Goal: Complete application form: Complete application form

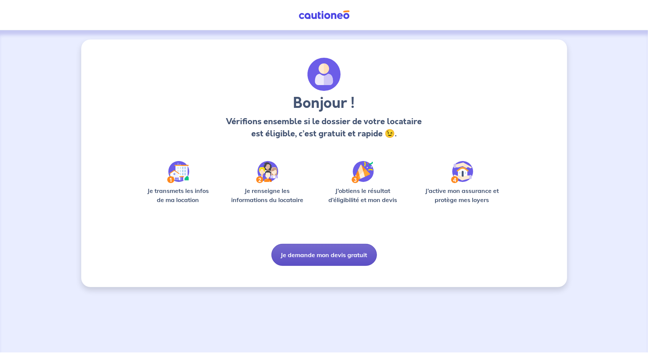
click at [331, 261] on button "Je demande mon devis gratuit" at bounding box center [325, 255] width 106 height 22
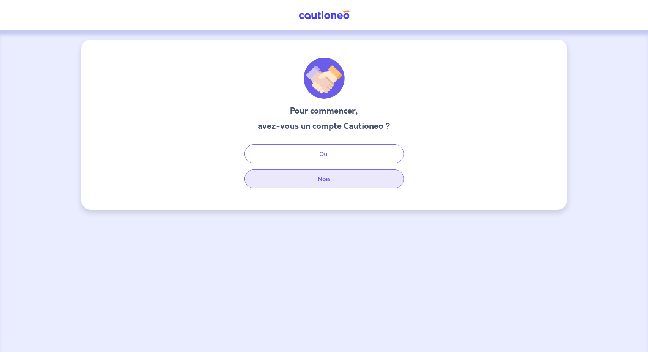
click at [328, 185] on button "Non" at bounding box center [325, 178] width 160 height 19
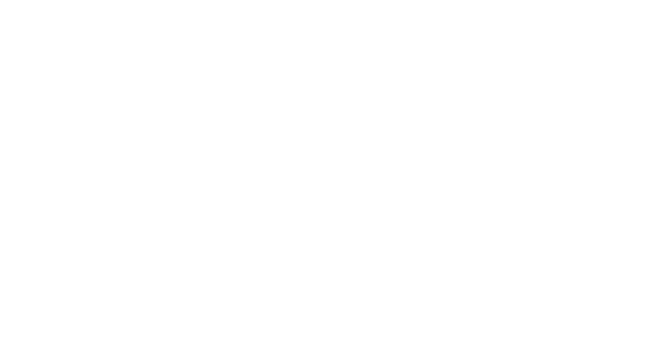
select select "FR"
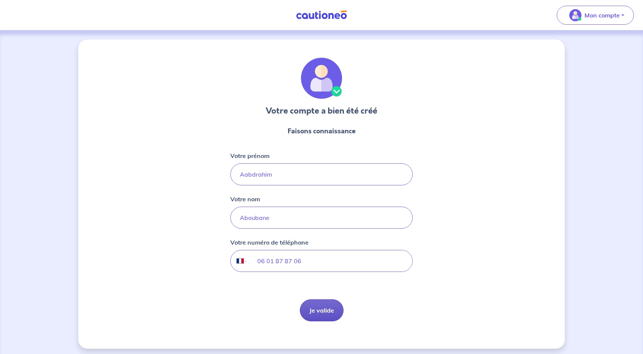
click at [320, 301] on button "Je valide" at bounding box center [322, 310] width 44 height 22
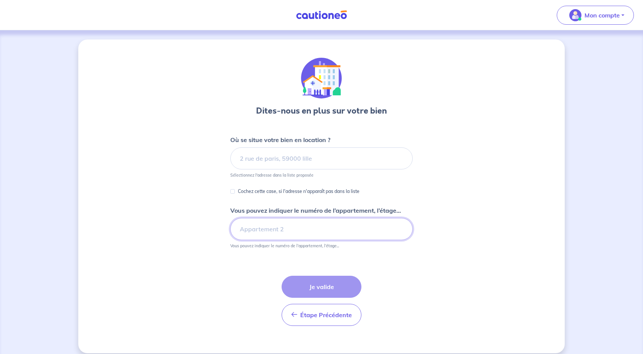
click at [297, 223] on input "Vous pouvez indiquer le numéro de l’appartement, l’étage..." at bounding box center [321, 229] width 182 height 22
click at [284, 168] on input at bounding box center [321, 158] width 182 height 22
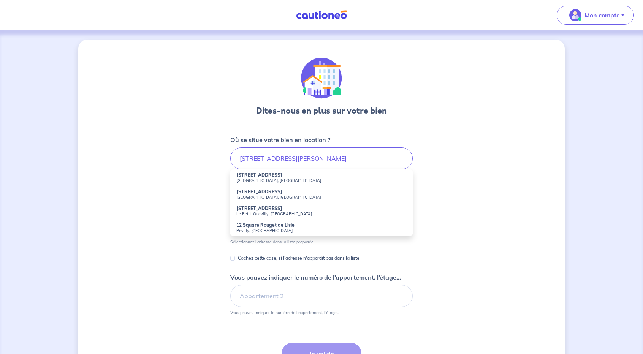
click at [266, 178] on small "Roubaix, France" at bounding box center [321, 180] width 170 height 5
type input "12 Rue Rouget de Lisle, Roubaix, France"
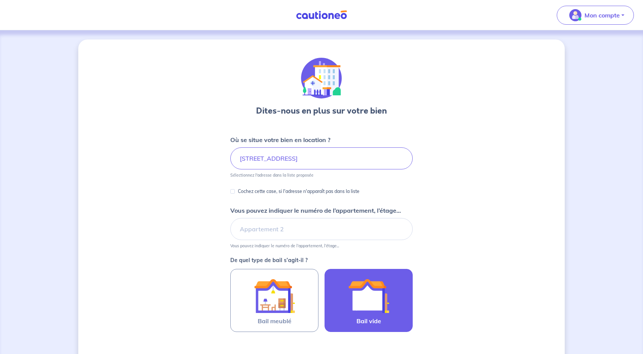
click at [352, 300] on img at bounding box center [368, 295] width 41 height 41
click at [0, 0] on input "Bail vide" at bounding box center [0, 0] width 0 height 0
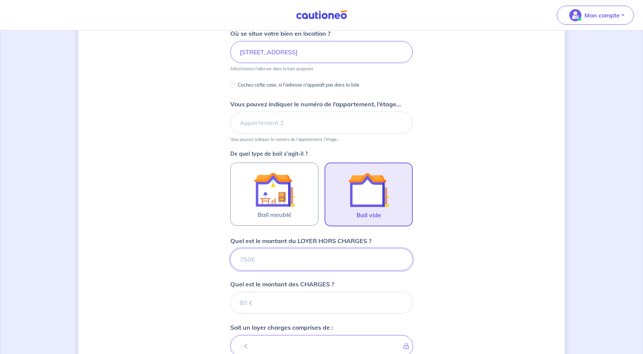
scroll to position [107, 0]
click at [293, 263] on input "Quel est le montant du LOYER HORS CHARGES ?" at bounding box center [321, 259] width 182 height 22
type input "8"
type input "820"
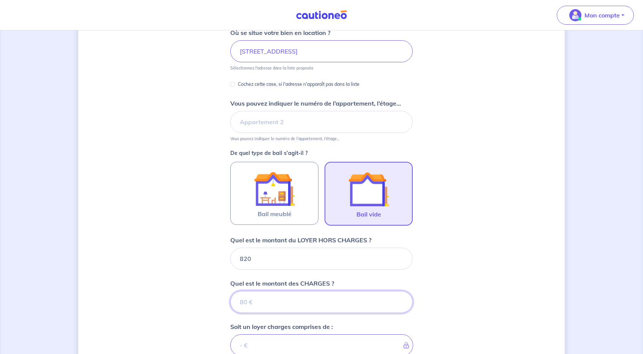
click at [272, 302] on input "Quel est le montant des CHARGES ?" at bounding box center [321, 302] width 182 height 22
type input "13"
type input "833"
type input "1"
type input "821"
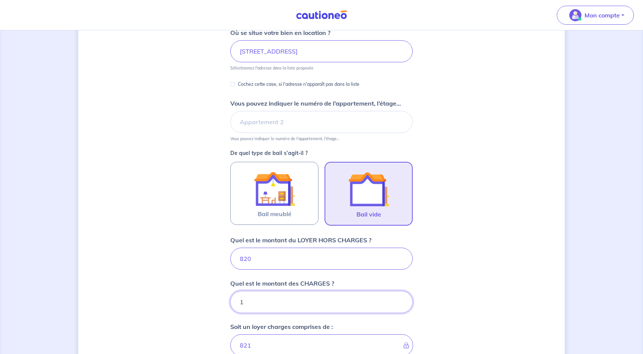
type input "15"
type input "835"
type input "15"
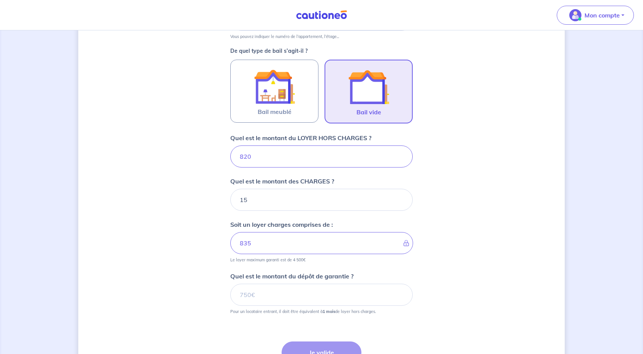
scroll to position [209, 0]
click at [289, 292] on input "Quel est le montant du dépôt de garantie ?" at bounding box center [321, 295] width 182 height 22
type input "820"
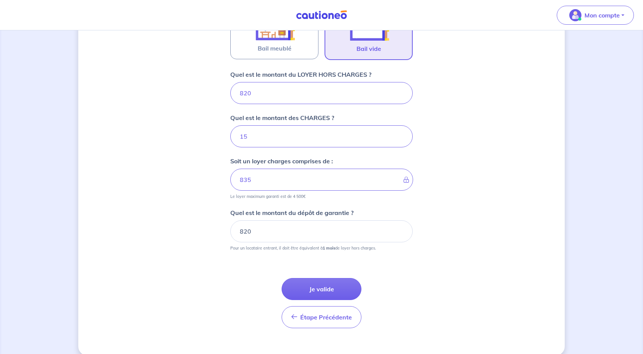
scroll to position [281, 0]
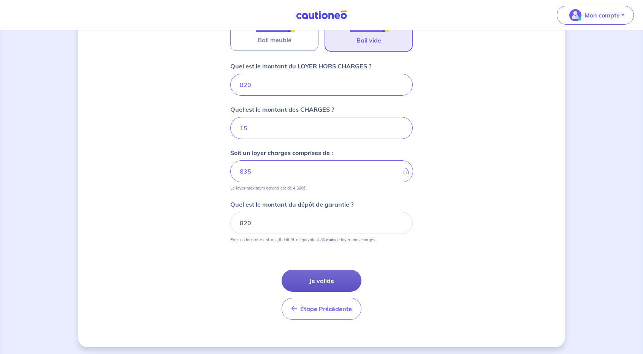
click at [329, 281] on button "Je valide" at bounding box center [321, 281] width 80 height 22
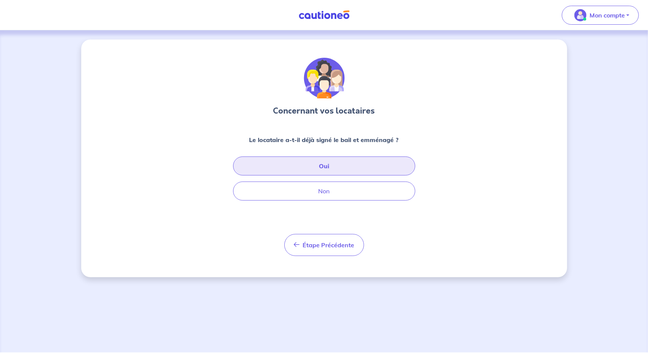
click at [365, 171] on button "Oui" at bounding box center [324, 166] width 182 height 19
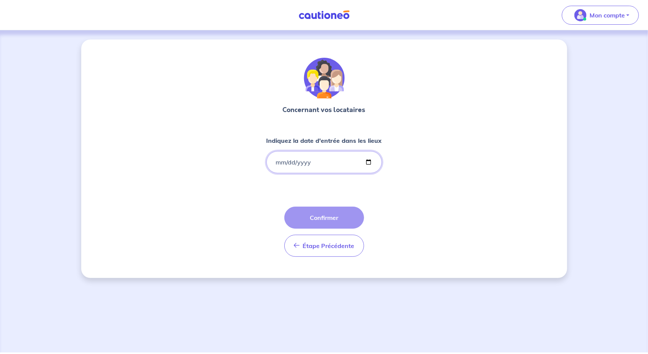
click at [324, 169] on input "Indiquez la date d'entrée dans les lieux" at bounding box center [324, 162] width 115 height 22
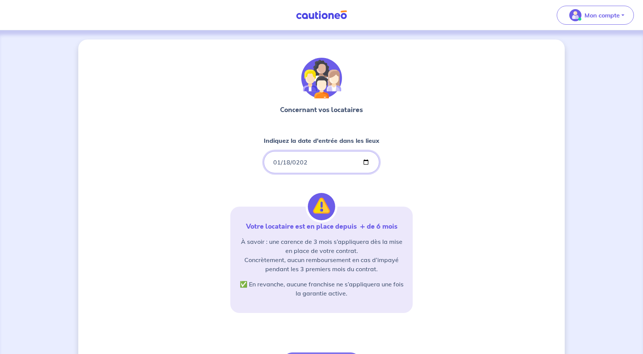
type input "2025-01-18"
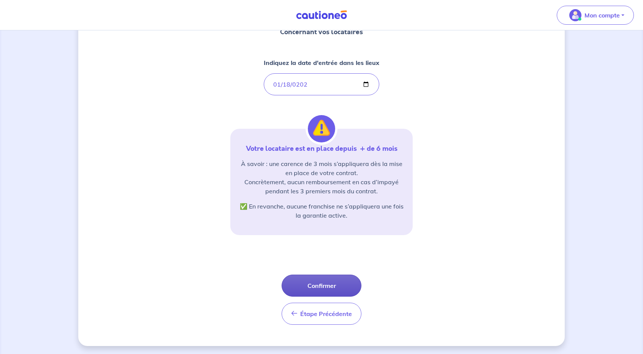
click at [323, 286] on button "Confirmer" at bounding box center [321, 286] width 80 height 22
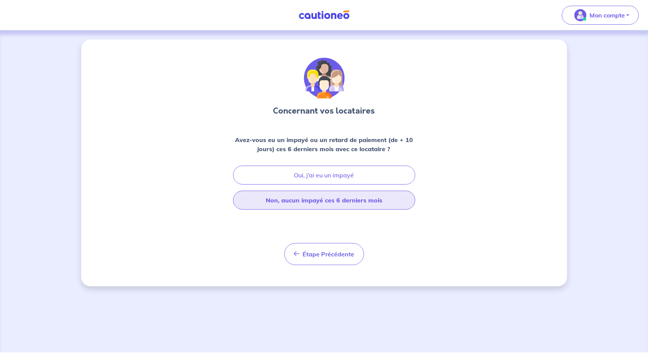
click at [338, 206] on button "Non, aucun impayé ces 6 derniers mois" at bounding box center [324, 200] width 182 height 19
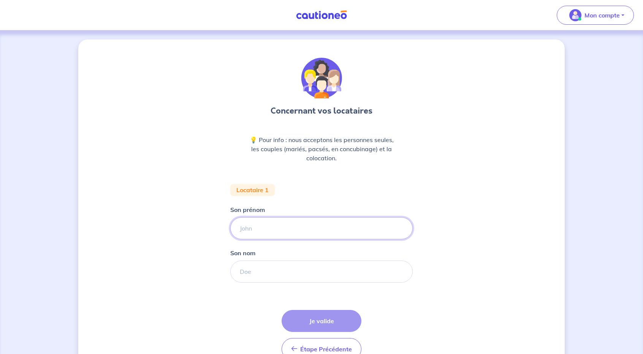
click at [288, 230] on input "Son prénom" at bounding box center [321, 228] width 182 height 22
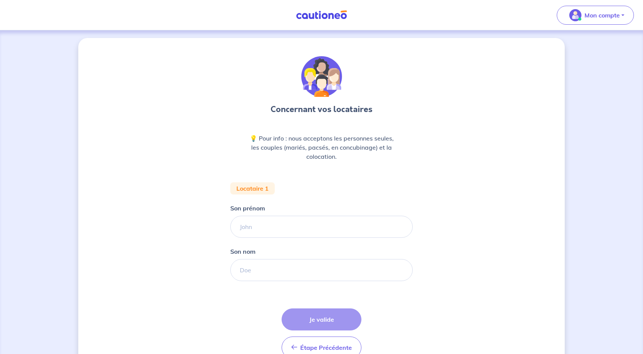
scroll to position [41, 0]
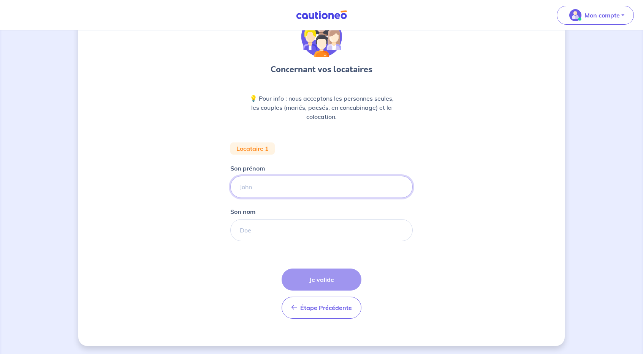
click at [272, 196] on input "Son prénom" at bounding box center [321, 187] width 182 height 22
paste input "Johnny MINET"
click at [271, 191] on input "Johnny MINET" at bounding box center [321, 187] width 182 height 22
type input "Johnny"
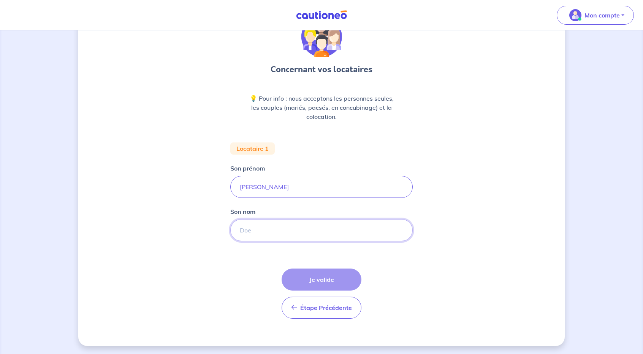
click at [269, 232] on input "Son nom" at bounding box center [321, 230] width 182 height 22
paste input "MINET"
type input "MINET"
click at [275, 188] on input "Johnny" at bounding box center [321, 187] width 182 height 22
type input "Johnny"
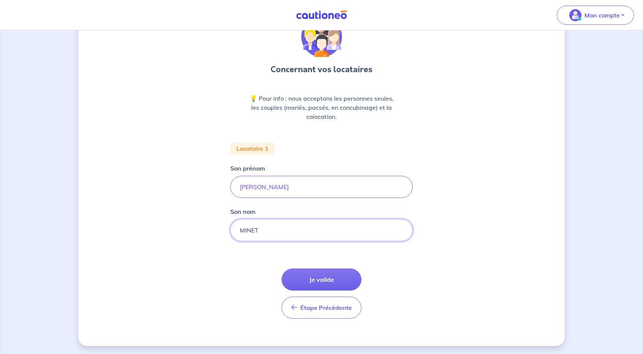
click at [277, 235] on input "MINET" at bounding box center [321, 230] width 182 height 22
type input "MINET"
click at [322, 278] on button "Je valide" at bounding box center [321, 280] width 80 height 22
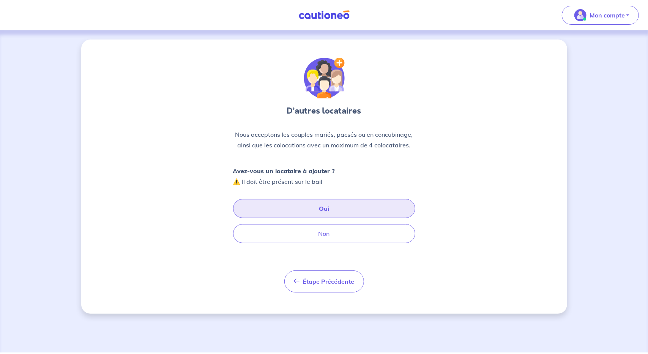
click at [328, 210] on button "Oui" at bounding box center [324, 208] width 182 height 19
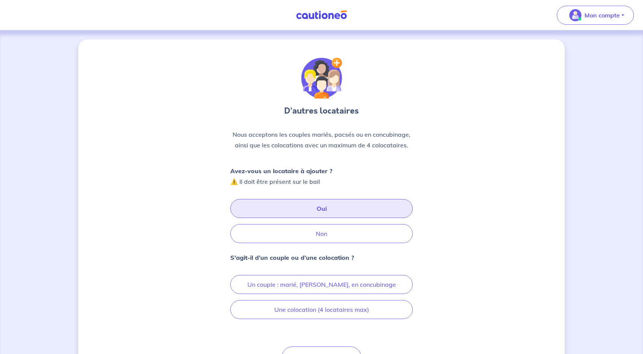
scroll to position [43, 0]
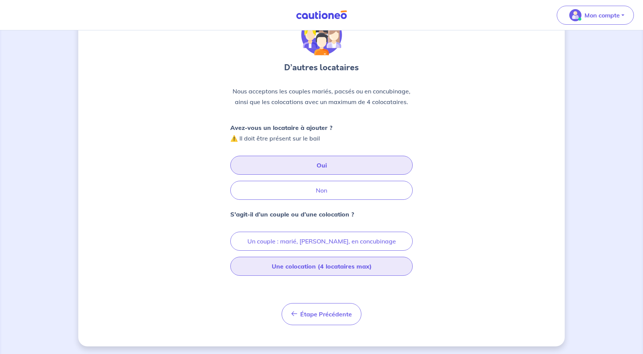
click at [289, 266] on button "Une colocation (4 locataires max)" at bounding box center [321, 266] width 182 height 19
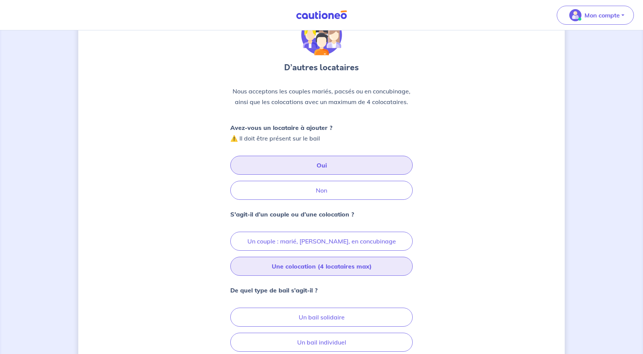
scroll to position [119, 0]
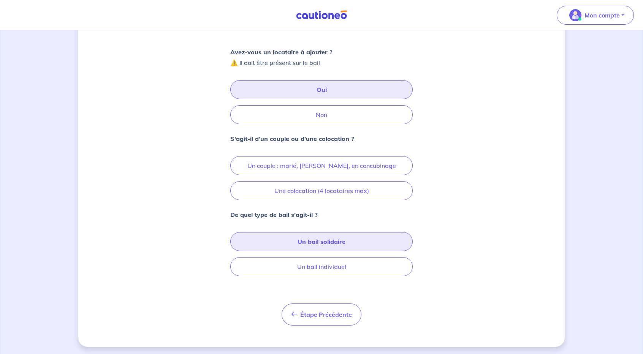
click at [343, 240] on button "Un bail solidaire" at bounding box center [321, 241] width 182 height 19
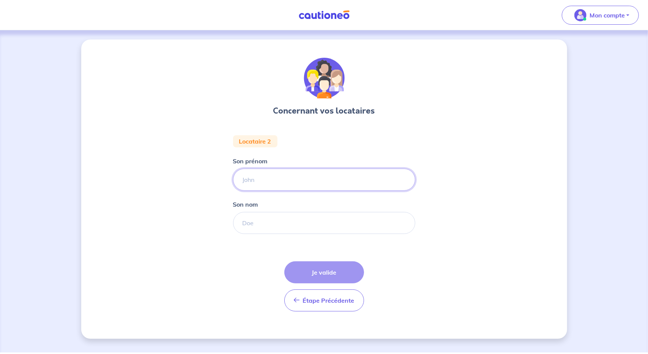
click at [293, 172] on input "Son prénom" at bounding box center [324, 180] width 182 height 22
paste input "Cecile MINET"
click at [270, 180] on input "Cecile MINET" at bounding box center [324, 180] width 182 height 22
type input "Cecile"
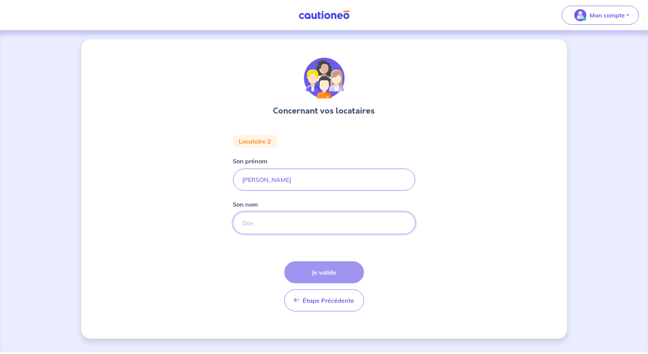
click at [277, 223] on input "Son nom" at bounding box center [324, 223] width 182 height 22
paste input "MINET"
type input "MINET"
click at [332, 267] on button "Je valide" at bounding box center [325, 272] width 80 height 22
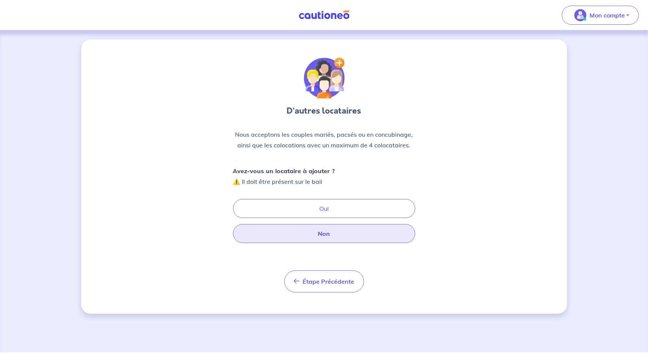
click at [336, 237] on button "Non" at bounding box center [324, 233] width 182 height 19
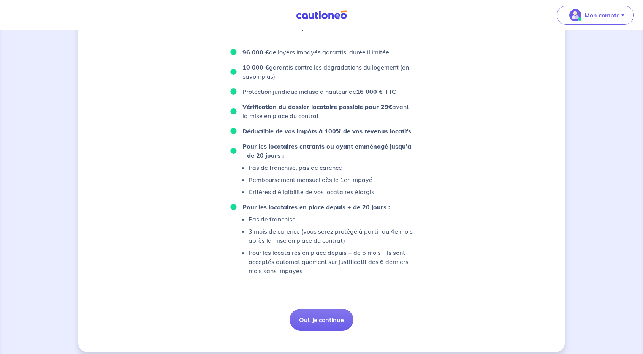
scroll to position [331, 0]
click at [327, 325] on button "Oui, je continue" at bounding box center [321, 319] width 64 height 22
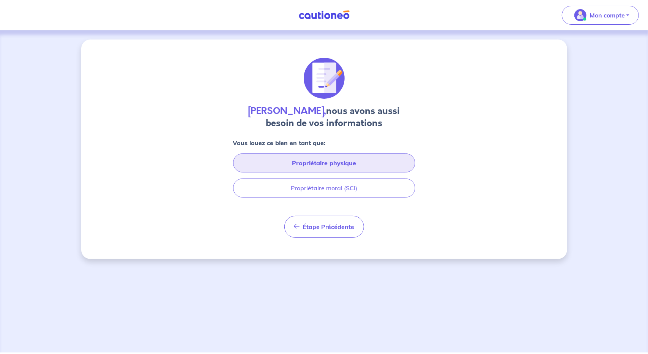
click at [371, 164] on button "Propriétaire physique" at bounding box center [324, 162] width 182 height 19
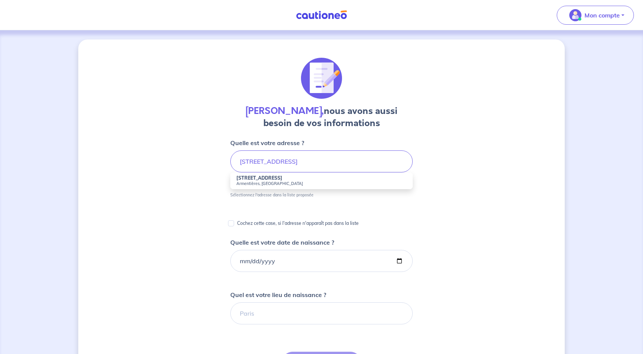
click at [288, 181] on small "Armentières, France" at bounding box center [321, 183] width 170 height 5
type input "39 Rue des Prés, Armentières, France"
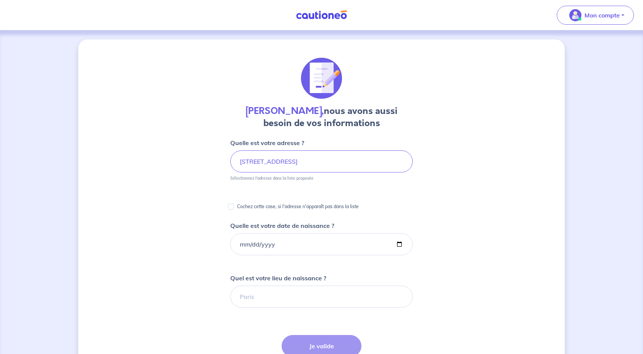
click at [242, 206] on p "Cochez cette case, si l'adresse n'apparaît pas dans la liste" at bounding box center [298, 206] width 122 height 9
click at [234, 206] on input "Cochez cette case, si l'adresse n'apparaît pas dans la liste" at bounding box center [231, 207] width 6 height 6
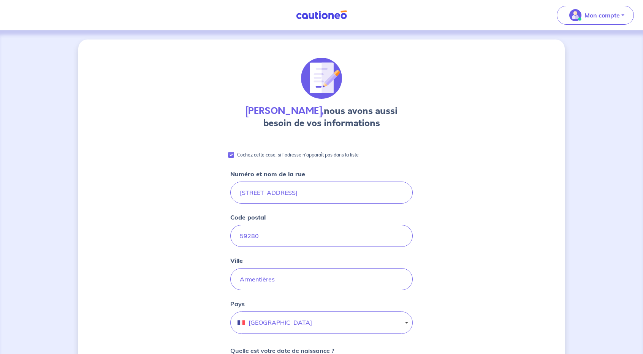
click at [236, 153] on div "Cochez cette case, si l'adresse n'apparaît pas dans la liste" at bounding box center [321, 154] width 182 height 9
click at [227, 155] on div "Aabdrahim Aboubane, nous avons aussi besoin de vos informations Cochez cette ca…" at bounding box center [321, 348] width 486 height 617
click at [228, 155] on input "Cochez cette case, si l'adresse n'apparaît pas dans la liste" at bounding box center [231, 155] width 6 height 6
checkbox input "false"
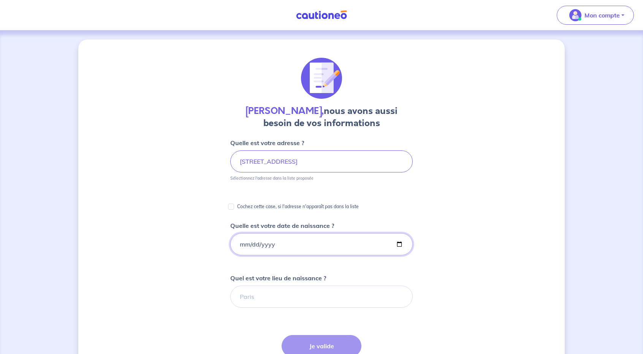
click at [289, 242] on input "Quelle est votre date de naissance ?" at bounding box center [321, 244] width 182 height 22
type input "1997-03-06"
click at [290, 304] on input "Quel est votre lieu de naissance ?" at bounding box center [321, 297] width 182 height 22
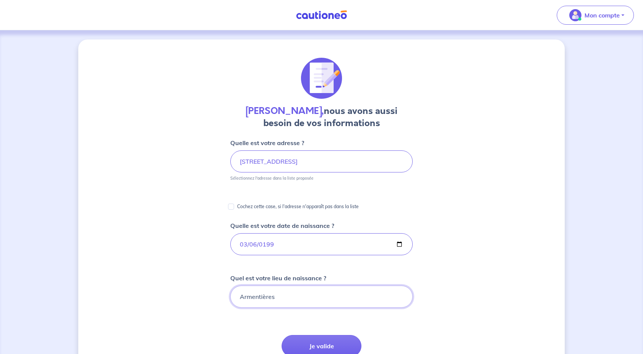
type input "Armentières"
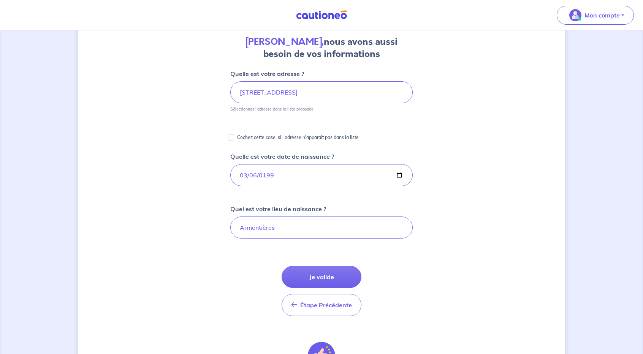
scroll to position [70, 0]
click at [323, 273] on button "Je valide" at bounding box center [321, 277] width 80 height 22
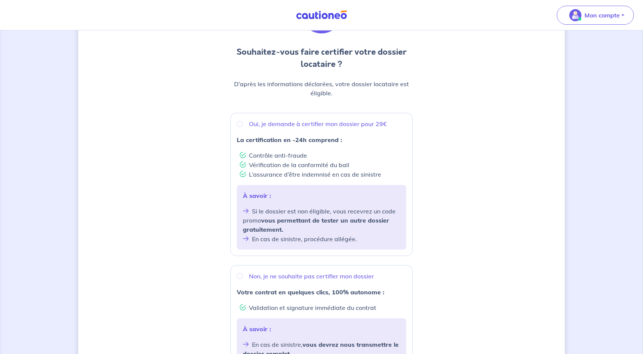
scroll to position [65, 0]
click at [281, 125] on p "Oui, je demande à certifier mon dossier pour 29€" at bounding box center [318, 124] width 138 height 9
click at [243, 125] on input "Oui, je demande à certifier mon dossier pour 29€" at bounding box center [240, 124] width 6 height 6
radio input "true"
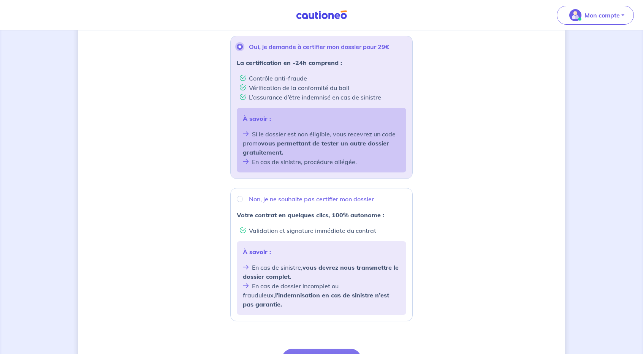
scroll to position [142, 0]
click at [346, 201] on p "Non, je ne souhaite pas certifier mon dossier" at bounding box center [311, 198] width 125 height 9
click at [243, 201] on input "Non, je ne souhaite pas certifier mon dossier" at bounding box center [240, 199] width 6 height 6
radio input "true"
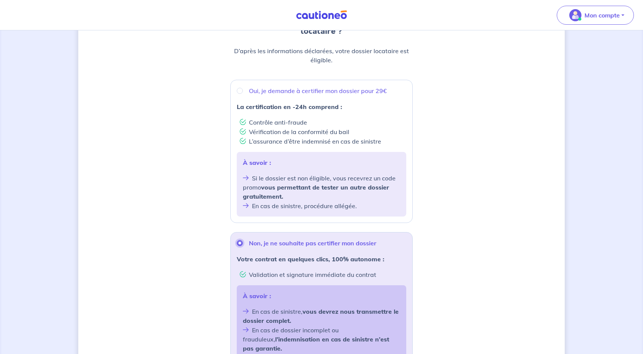
scroll to position [83, 0]
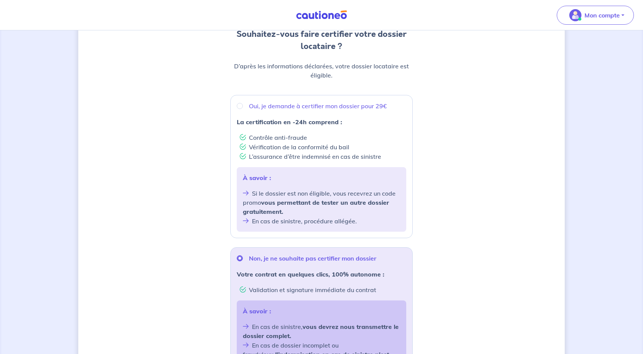
click at [322, 112] on div "Oui, je demande à certifier mon dossier pour 29€ La certification en -24h compr…" at bounding box center [321, 166] width 182 height 143
radio input "true"
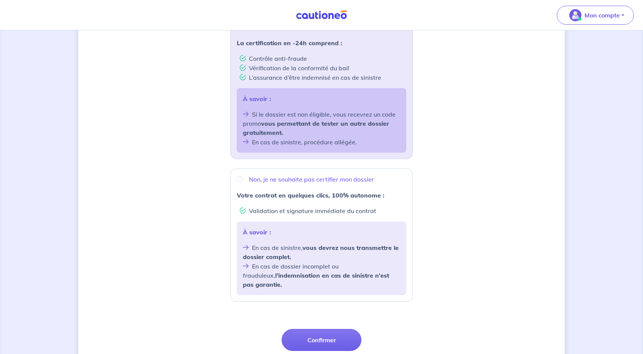
scroll to position [163, 0]
click at [333, 330] on button "Confirmer" at bounding box center [321, 339] width 80 height 22
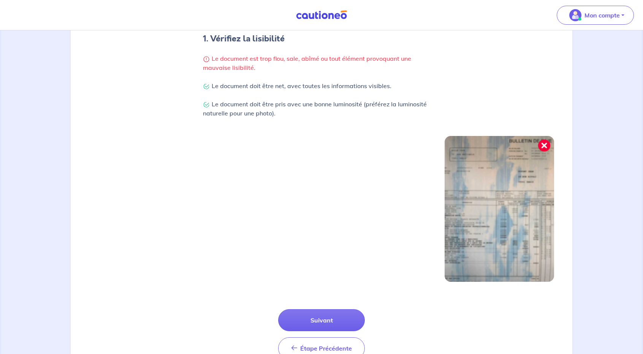
scroll to position [189, 0]
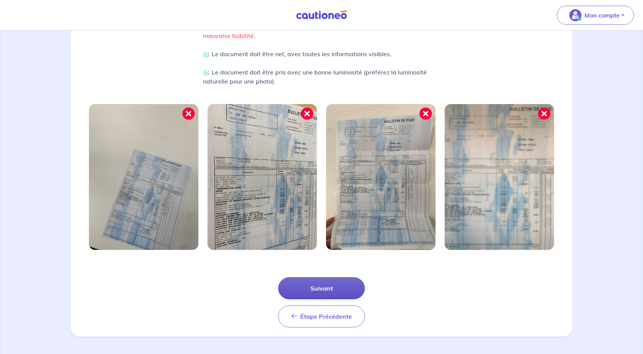
click at [313, 288] on button "Suivant" at bounding box center [321, 288] width 87 height 22
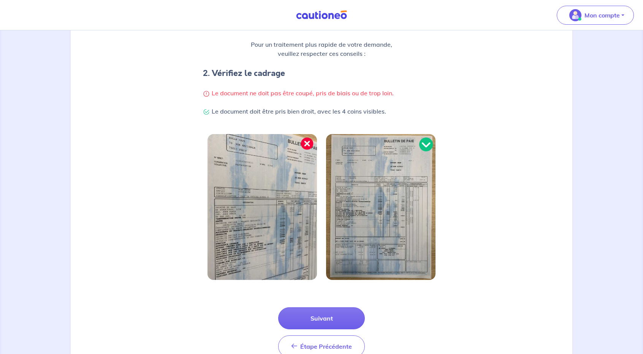
scroll to position [153, 0]
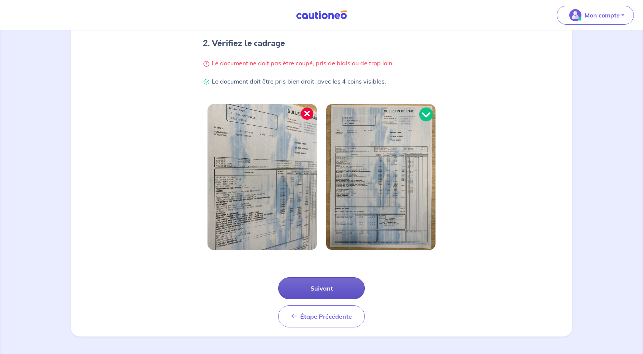
click at [338, 288] on button "Suivant" at bounding box center [321, 288] width 87 height 22
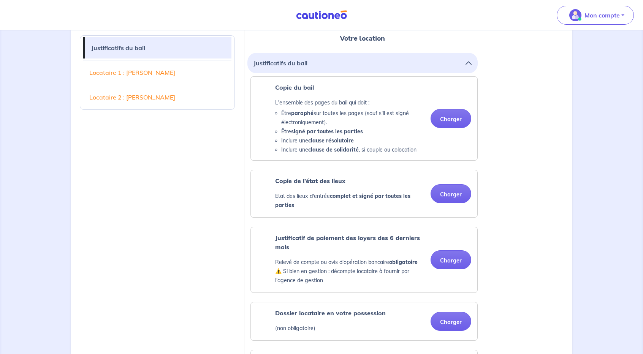
scroll to position [203, 0]
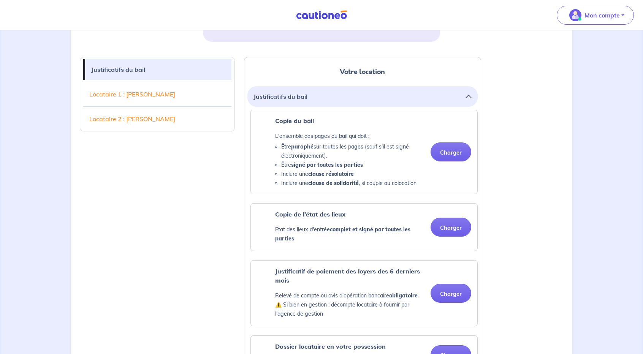
click at [146, 91] on link "Locataire 1 : Johnny MINET" at bounding box center [157, 94] width 148 height 21
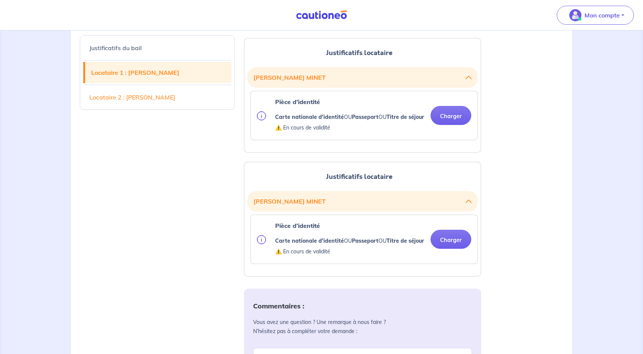
scroll to position [596, 0]
click at [163, 100] on link "Locataire 2 : Cecile MINET" at bounding box center [157, 97] width 148 height 21
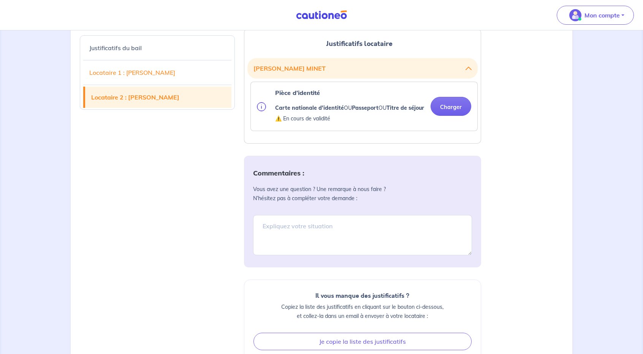
scroll to position [728, 0]
click at [153, 76] on link "Locataire 1 : Johnny MINET" at bounding box center [157, 72] width 148 height 21
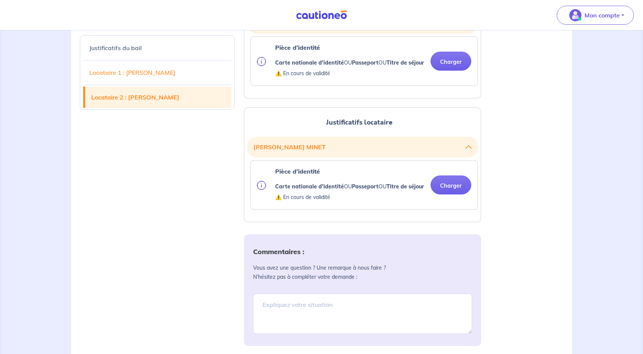
scroll to position [650, 0]
click at [153, 76] on link "Locataire 1 : Johnny MINET" at bounding box center [157, 72] width 148 height 21
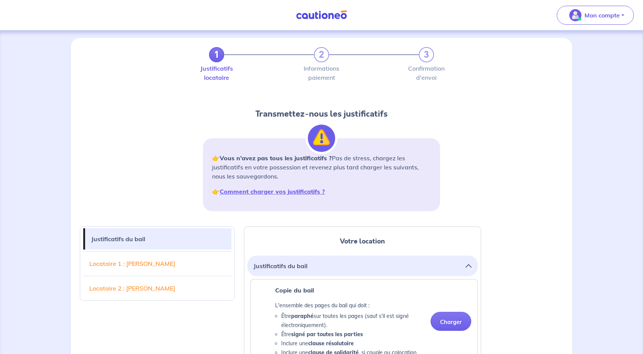
scroll to position [0, 0]
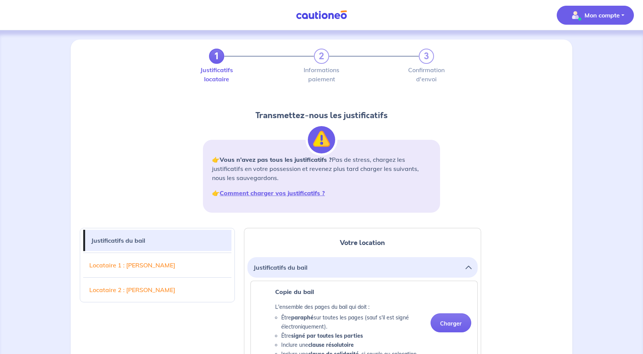
click at [610, 17] on p "Mon compte" at bounding box center [601, 15] width 35 height 9
